Goal: Communication & Community: Ask a question

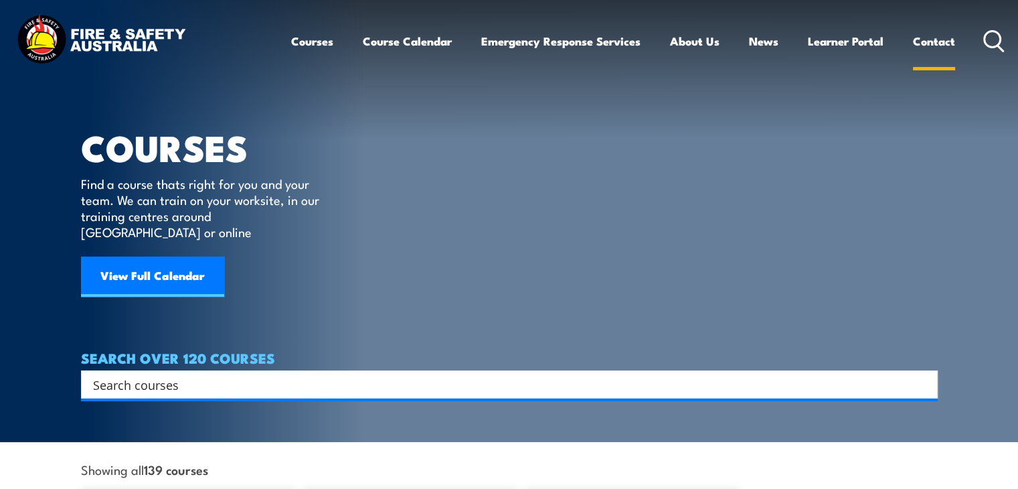
click at [936, 46] on link "Contact" at bounding box center [934, 40] width 42 height 35
click at [933, 40] on link "Contact" at bounding box center [934, 40] width 42 height 35
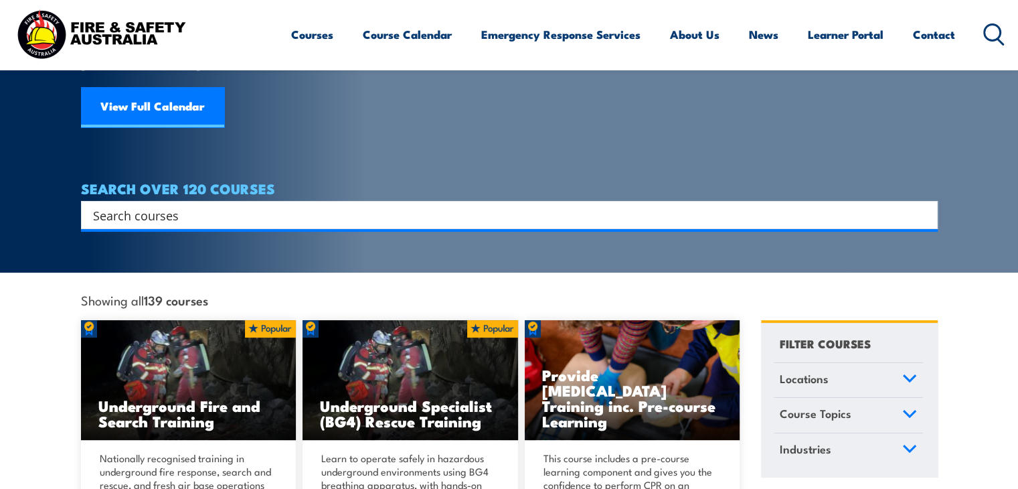
scroll to position [161, 0]
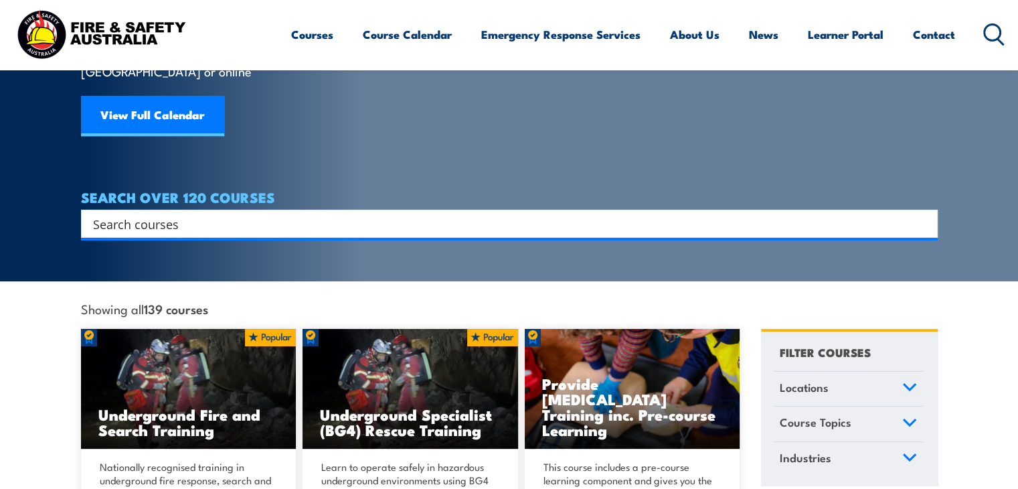
click at [750, 214] on input "Search input" at bounding box center [501, 224] width 816 height 20
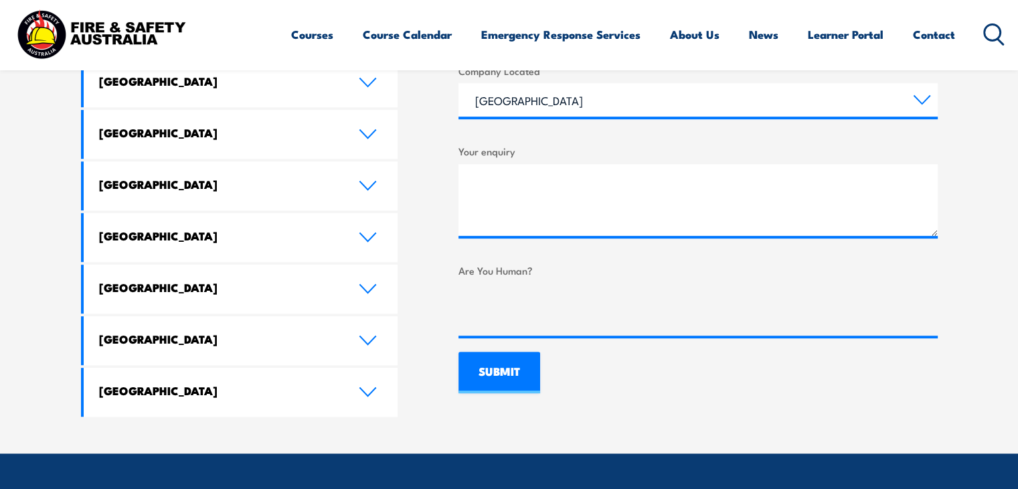
scroll to position [802, 0]
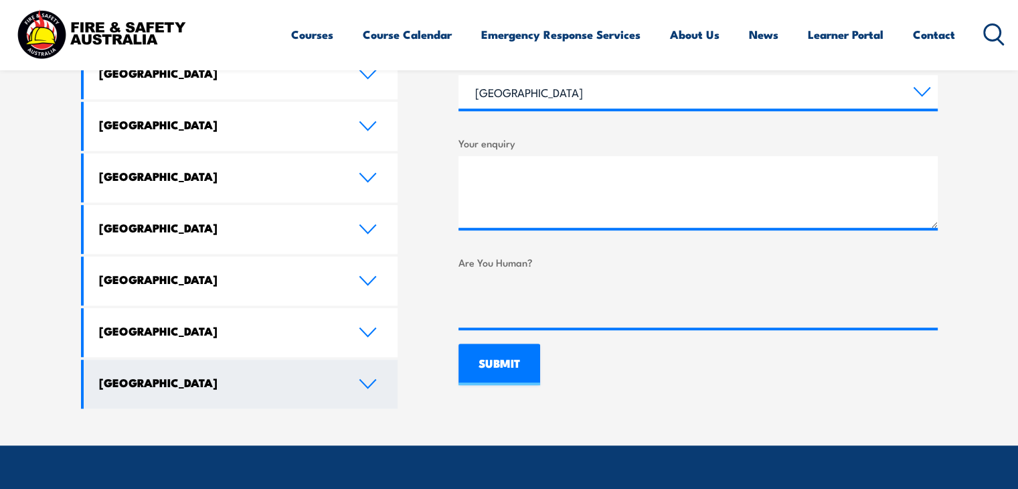
click at [387, 360] on link "[GEOGRAPHIC_DATA]" at bounding box center [241, 384] width 315 height 49
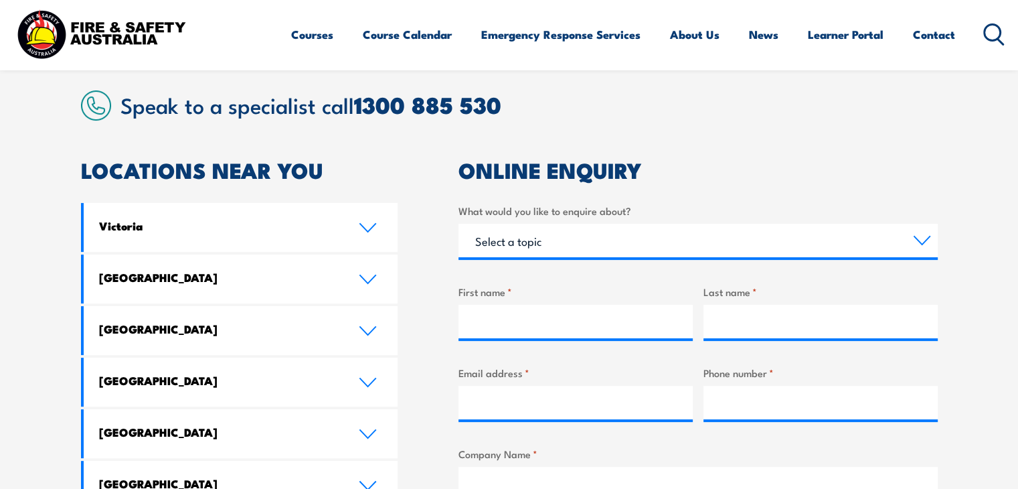
scroll to position [322, 0]
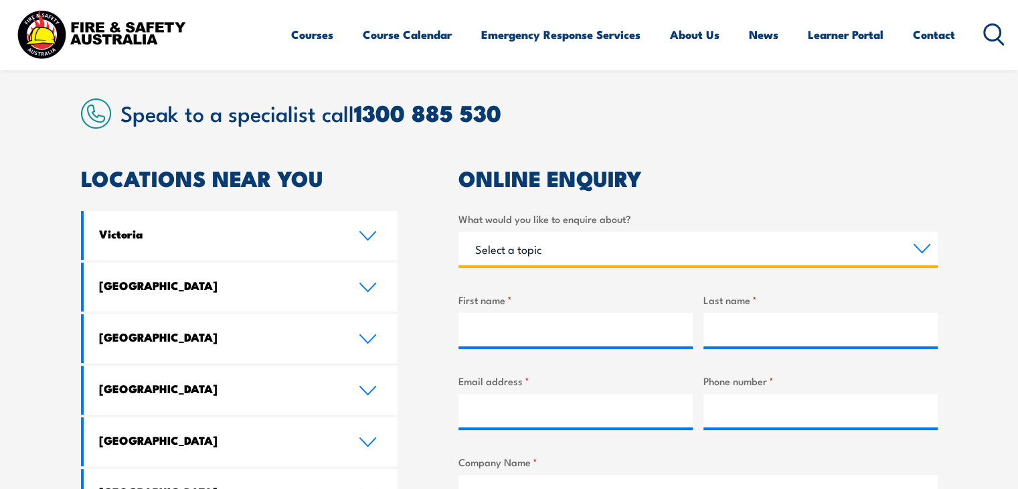
click at [923, 250] on select "Select a topic Training Emergency Response Services General Enquiry" at bounding box center [698, 248] width 479 height 33
select select "Training"
click at [459, 232] on select "Select a topic Training Emergency Response Services General Enquiry" at bounding box center [698, 248] width 479 height 33
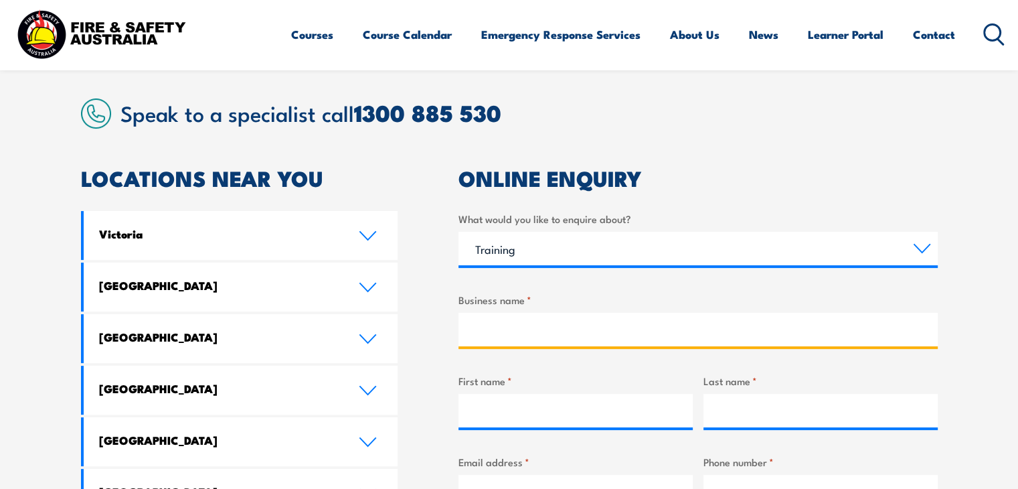
click at [491, 328] on input "Business name *" at bounding box center [698, 329] width 479 height 33
type input "[GEOGRAPHIC_DATA]"
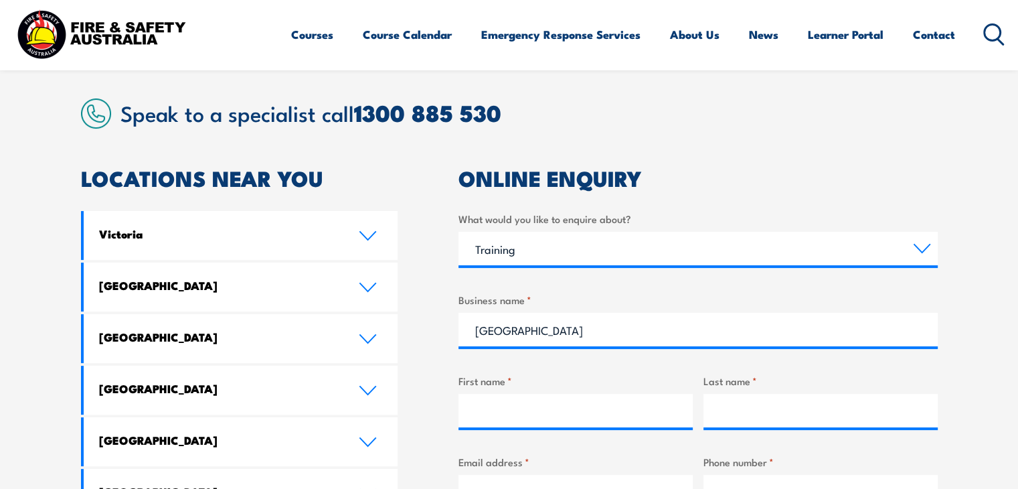
type input "[PERSON_NAME]"
type input "Beechey"
type input "[PERSON_NAME][EMAIL_ADDRESS][DOMAIN_NAME]"
type input "0448048172"
select select "TAS"
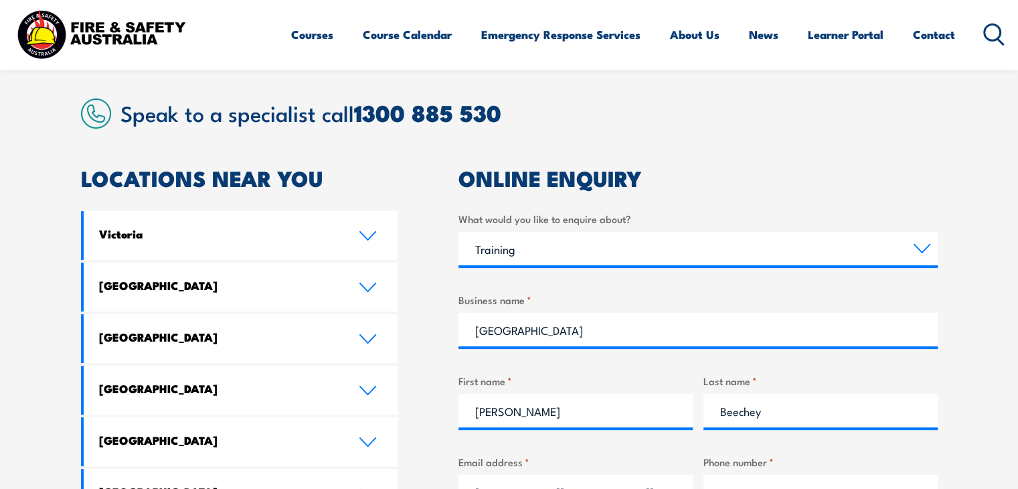
select select "TAS"
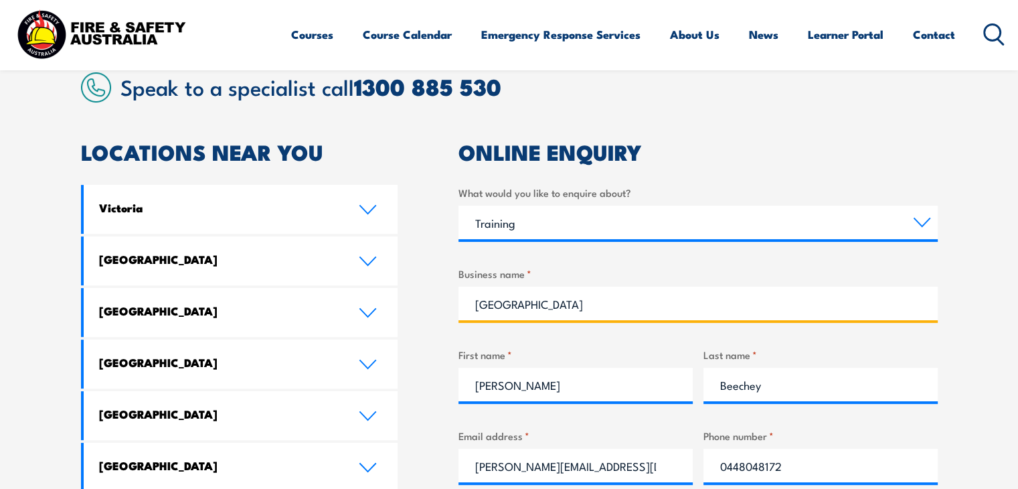
scroll to position [349, 0]
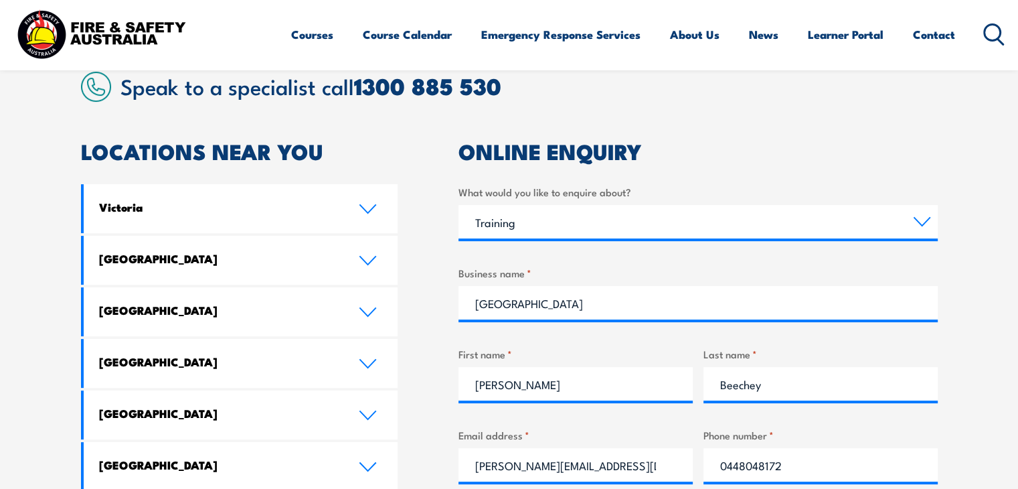
click at [946, 142] on section "Speak to a specialist call [PHONE_NUMBER] LOCATIONS NEAR [GEOGRAPHIC_DATA] [GEO…" at bounding box center [509, 495] width 1018 height 921
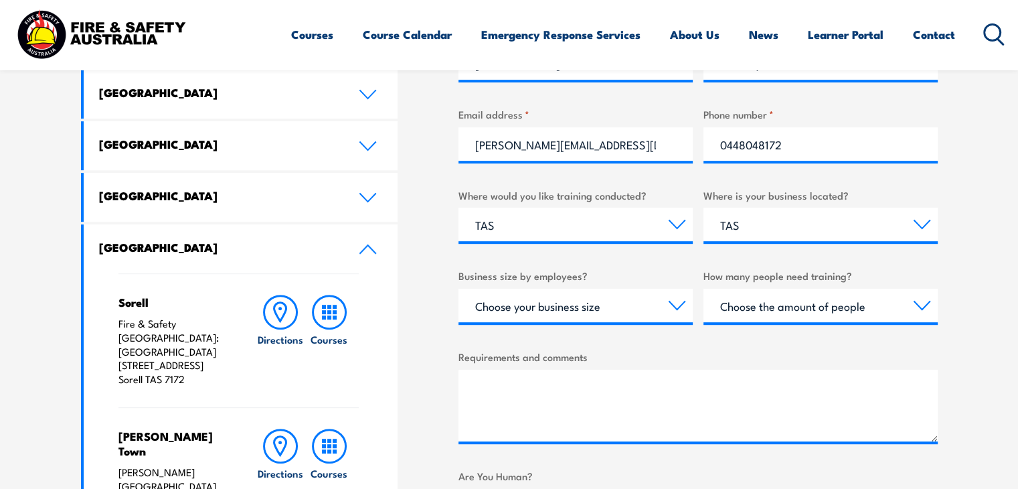
scroll to position [670, 0]
click at [683, 311] on select "Choose your business size 1 to 19 20 to 199 200+" at bounding box center [576, 304] width 234 height 33
select select "1 to 19"
click at [459, 288] on select "Choose your business size 1 to 19 20 to 199 200+" at bounding box center [576, 304] width 234 height 33
click at [827, 309] on select "Choose the amount of people 1 to 4 5 to 19 20+" at bounding box center [821, 304] width 234 height 33
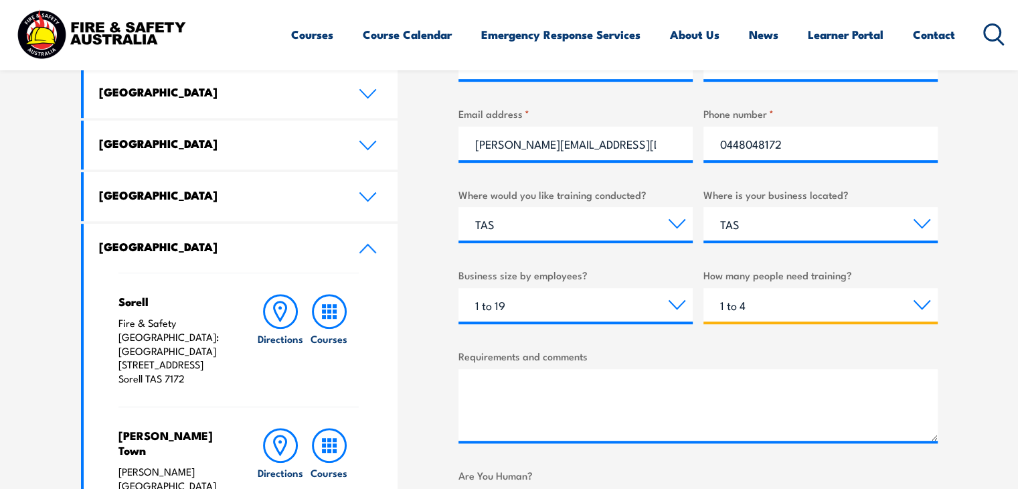
click at [704, 288] on select "Choose the amount of people 1 to 4 5 to 19 20+" at bounding box center [821, 304] width 234 height 33
select select "1 to 4"
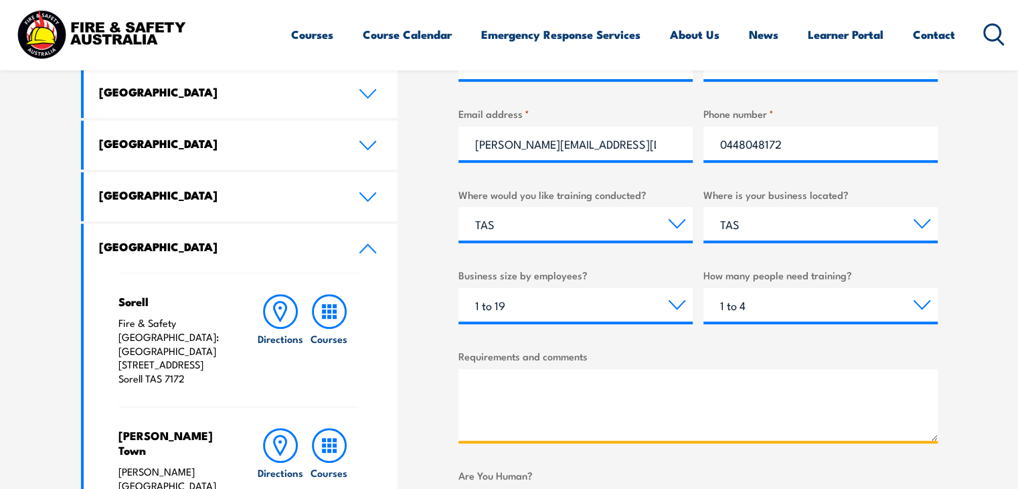
click at [577, 418] on textarea "Requirements and comments" at bounding box center [698, 405] width 479 height 72
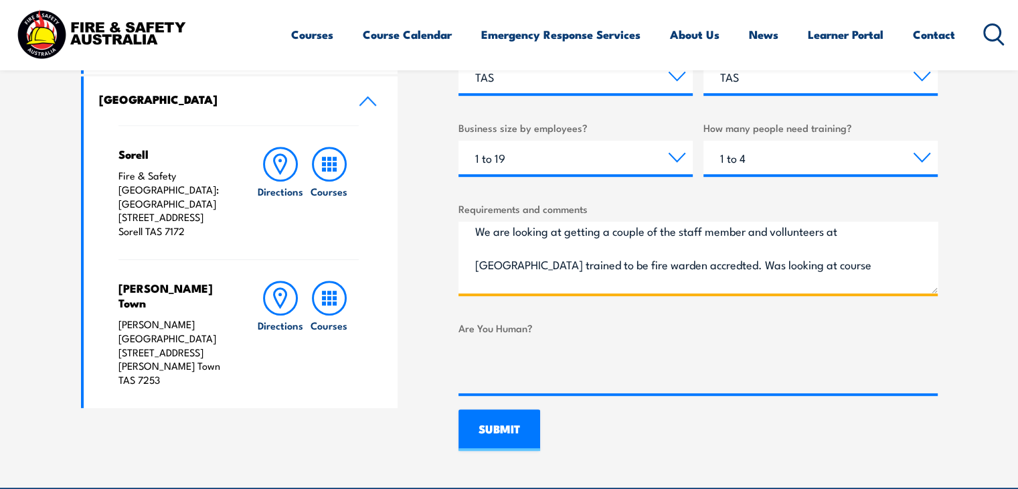
scroll to position [8, 0]
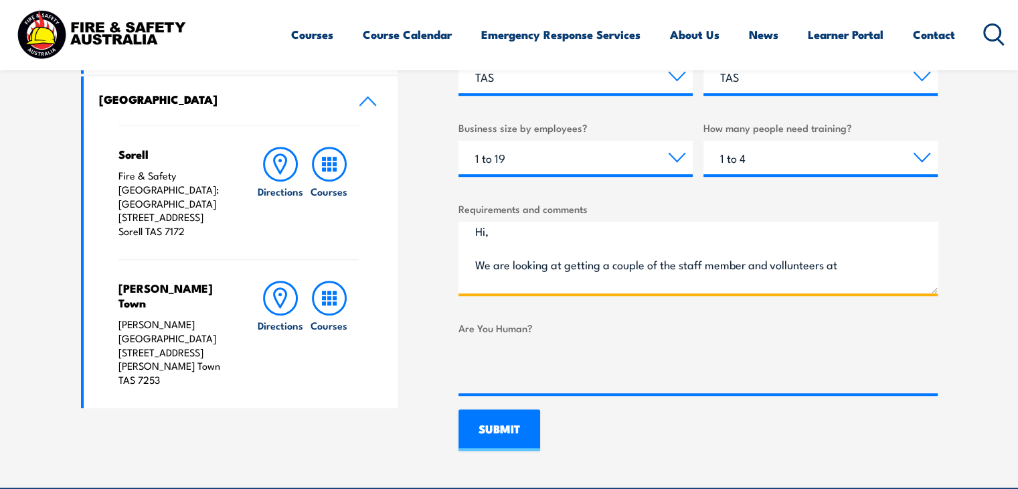
click at [786, 268] on textarea "Hi, We are looking at getting a couple of the staff member and vollunteers at […" at bounding box center [698, 258] width 479 height 72
click at [804, 266] on textarea "Hi, We are looking at getting a couple of the staff member and vollunteers at […" at bounding box center [698, 258] width 479 height 72
click at [803, 270] on textarea "Hi, We are looking at getting a couple of the staff member and vollunteers at […" at bounding box center [698, 258] width 479 height 72
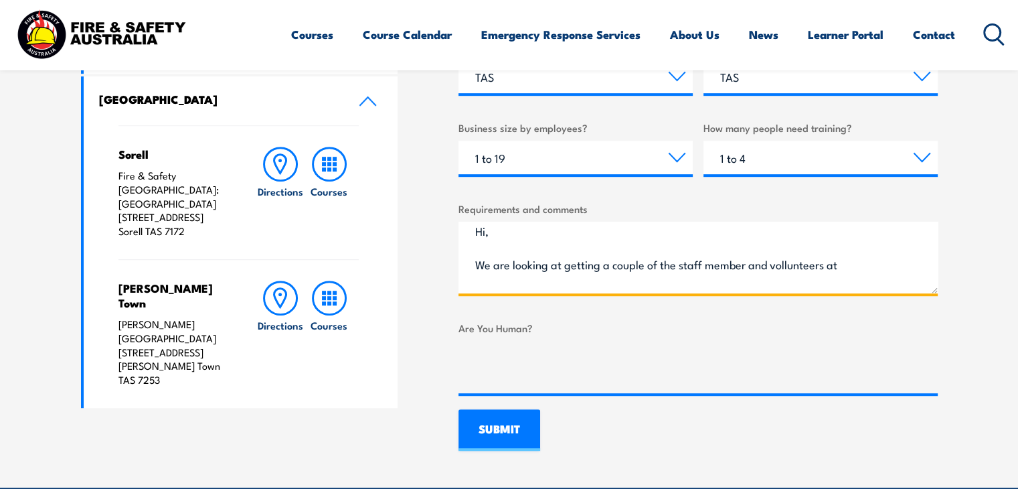
click at [807, 277] on textarea "Hi, We are looking at getting a couple of the staff member and vollunteers at […" at bounding box center [698, 258] width 479 height 72
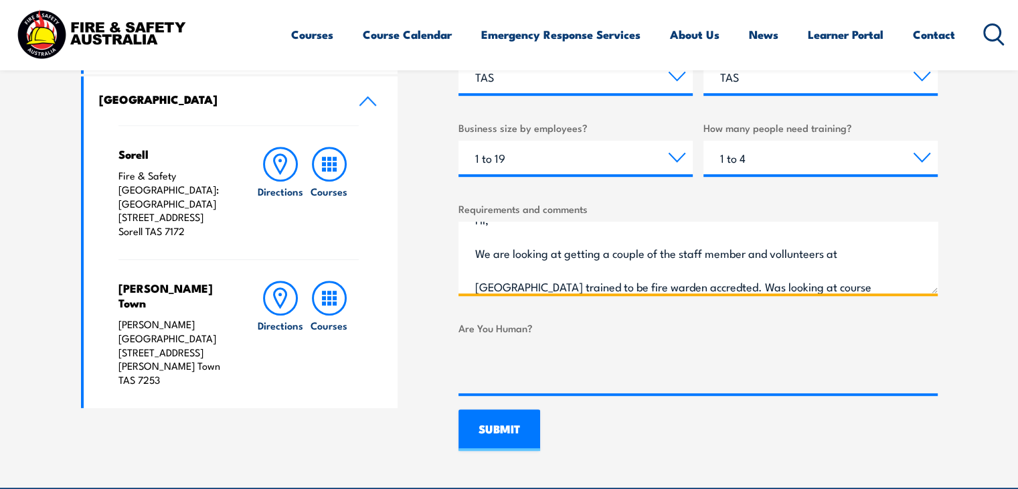
click at [787, 248] on textarea "Hi, We are looking at getting a couple of the staff member and vollunteers at […" at bounding box center [698, 258] width 479 height 72
click at [788, 256] on textarea "Hi, We are looking at getting a couple of the staff member and vollanteers at […" at bounding box center [698, 258] width 479 height 72
click at [806, 255] on textarea "Hi, We are looking at getting a couple of the staff member and vollanteers at […" at bounding box center [698, 258] width 479 height 72
click at [850, 253] on textarea "Hi, We are looking at getting a couple of the staff member and vollanteers at […" at bounding box center [698, 258] width 479 height 72
click at [857, 256] on textarea "Hi, We are looking at getting a couple of the staff member and vollanteers at […" at bounding box center [698, 258] width 479 height 72
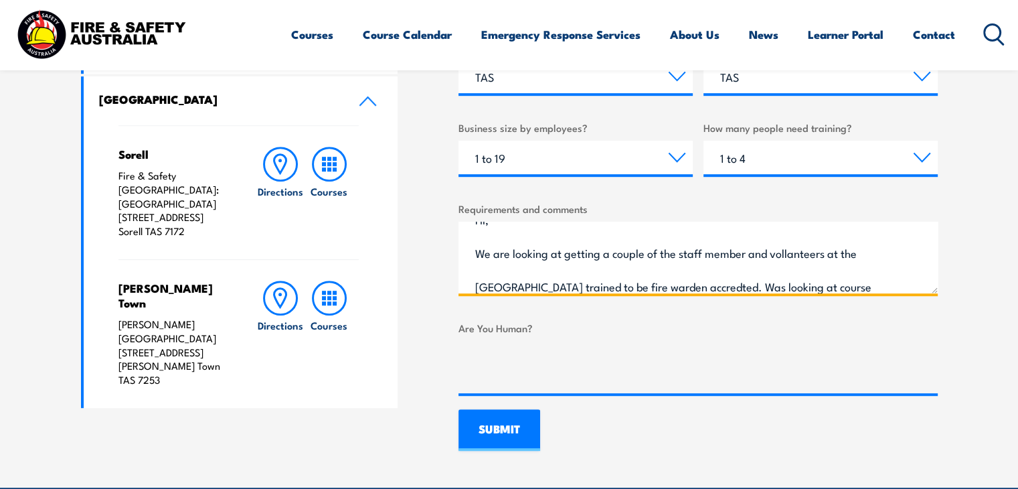
click at [807, 250] on textarea "Hi, We are looking at getting a couple of the staff member and vollanteers at t…" at bounding box center [698, 258] width 479 height 72
click at [809, 255] on textarea "Hi, We are looking at getting a couple of the staff member and vollanteers at t…" at bounding box center [698, 258] width 479 height 72
click at [793, 260] on textarea "Hi, We are looking at getting a couple of the staff member and vollanteers at t…" at bounding box center [698, 258] width 479 height 72
click at [777, 254] on textarea "Hi, We are looking at getting a couple of the staff member and vollanteers at t…" at bounding box center [698, 258] width 479 height 72
click at [789, 256] on textarea "Hi, We are looking at getting a couple of the staff member and vollanteers at t…" at bounding box center [698, 258] width 479 height 72
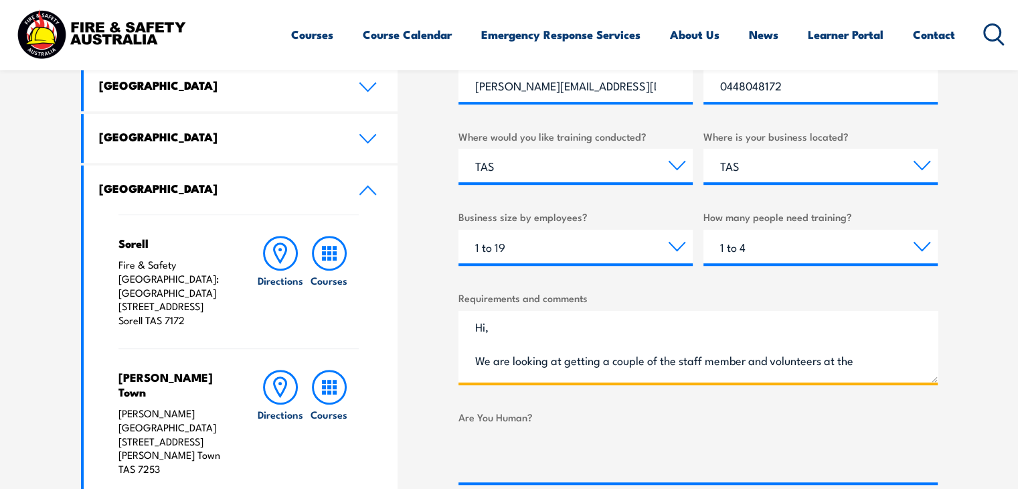
scroll to position [0, 0]
drag, startPoint x: 846, startPoint y: 378, endPoint x: 459, endPoint y: 321, distance: 391.3
click at [459, 321] on textarea "Hi, We are looking at getting a couple of the staff member and volunteers at th…" at bounding box center [698, 347] width 479 height 72
type textarea "Hi, We are looking at getting a couple of the staff member and volunteers at th…"
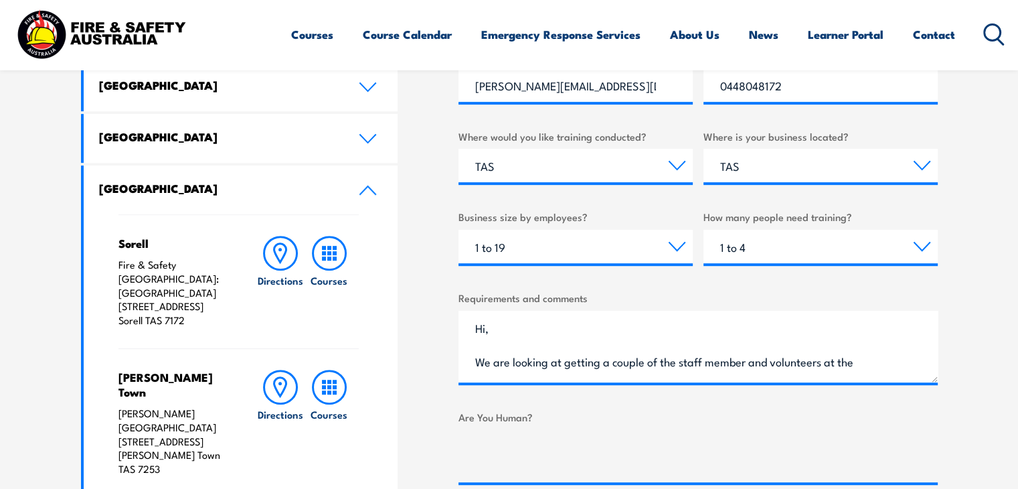
click at [942, 416] on section "Speak to a specialist call [PHONE_NUMBER] LOCATIONS NEAR [GEOGRAPHIC_DATA] [GEO…" at bounding box center [509, 115] width 1018 height 921
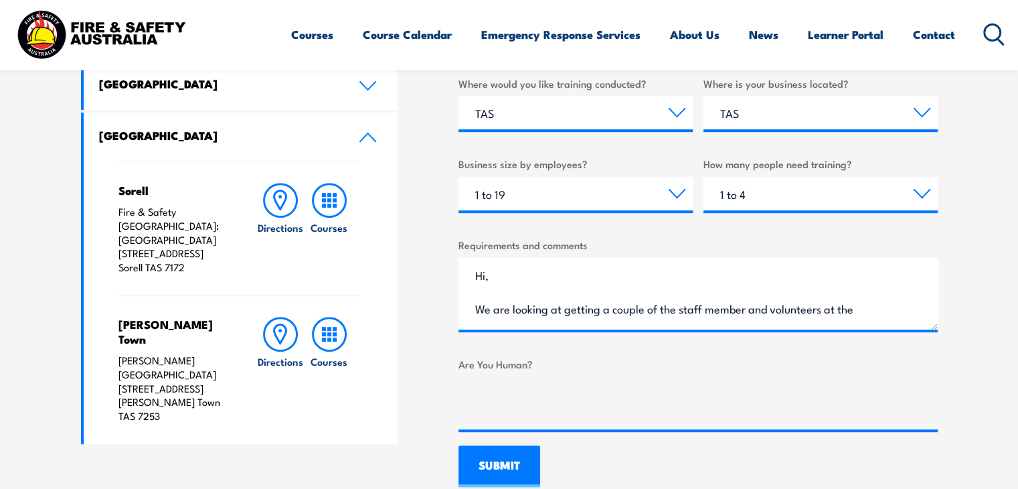
scroll to position [822, 0]
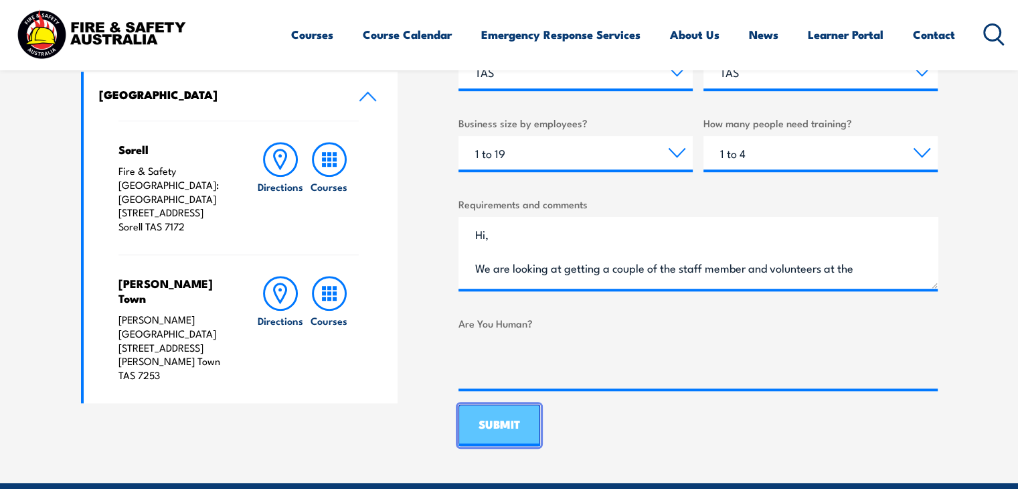
click at [498, 413] on input "SUBMIT" at bounding box center [500, 425] width 82 height 42
